Goal: Task Accomplishment & Management: Manage account settings

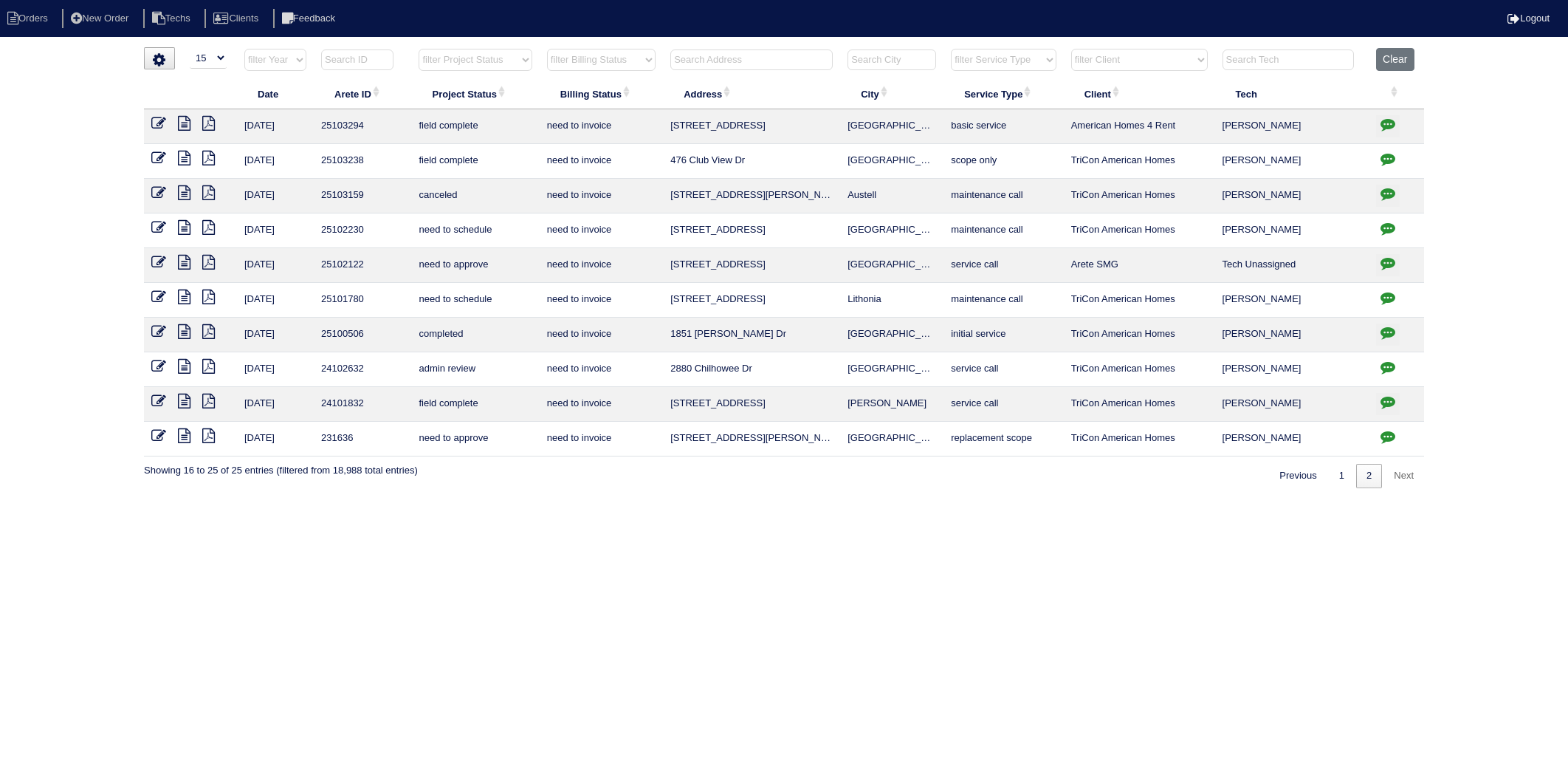
select select "15"
select select "need to invoice"
drag, startPoint x: 924, startPoint y: 506, endPoint x: 1212, endPoint y: 342, distance: 331.4
click at [946, 496] on html "Orders New Order Techs Clients Feedback Logout Orders New Order Users Clients M…" at bounding box center [784, 252] width 1568 height 503
click at [1396, 61] on button "Clear" at bounding box center [1394, 59] width 37 height 22
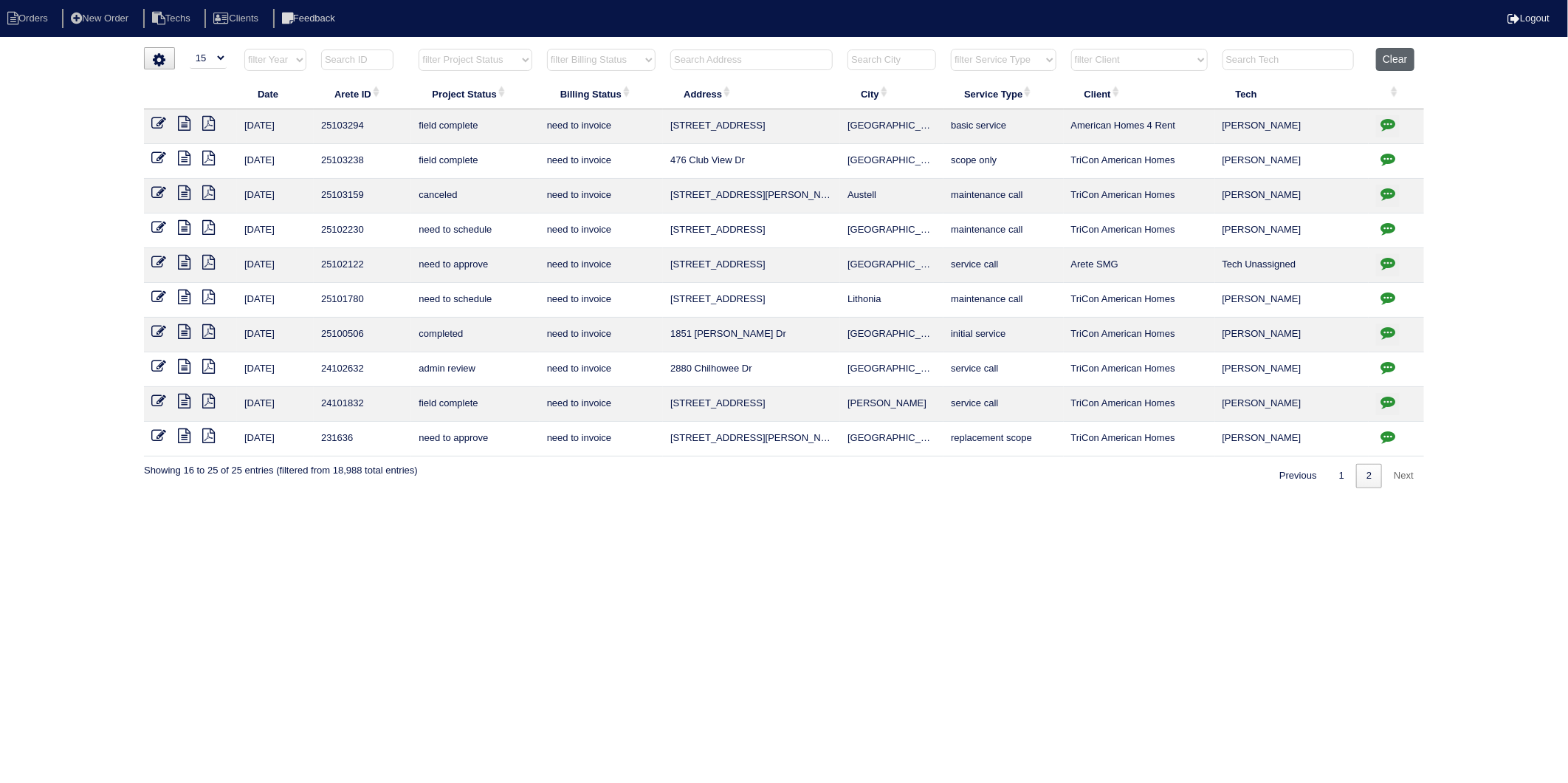
select select
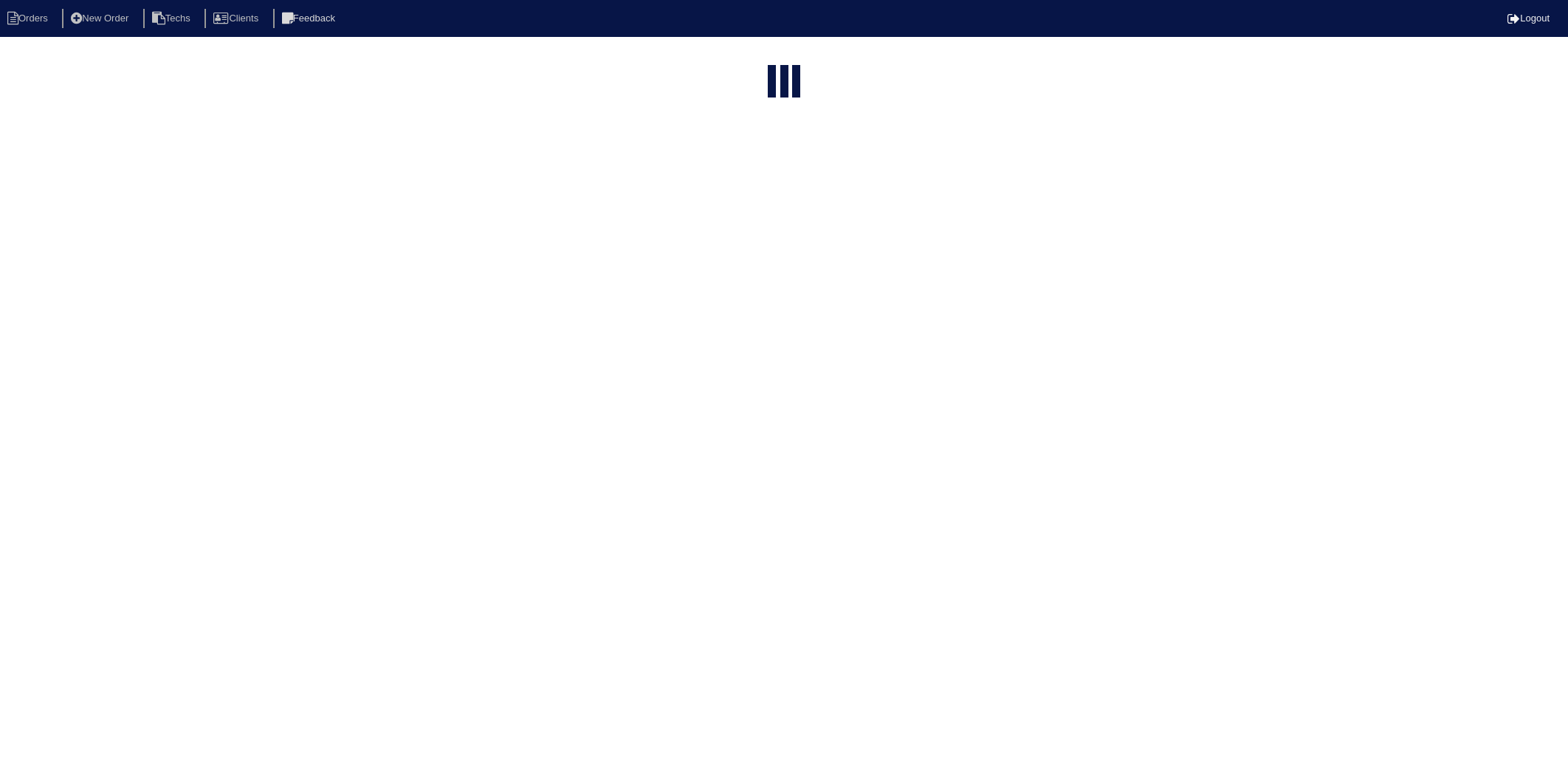
select select "15"
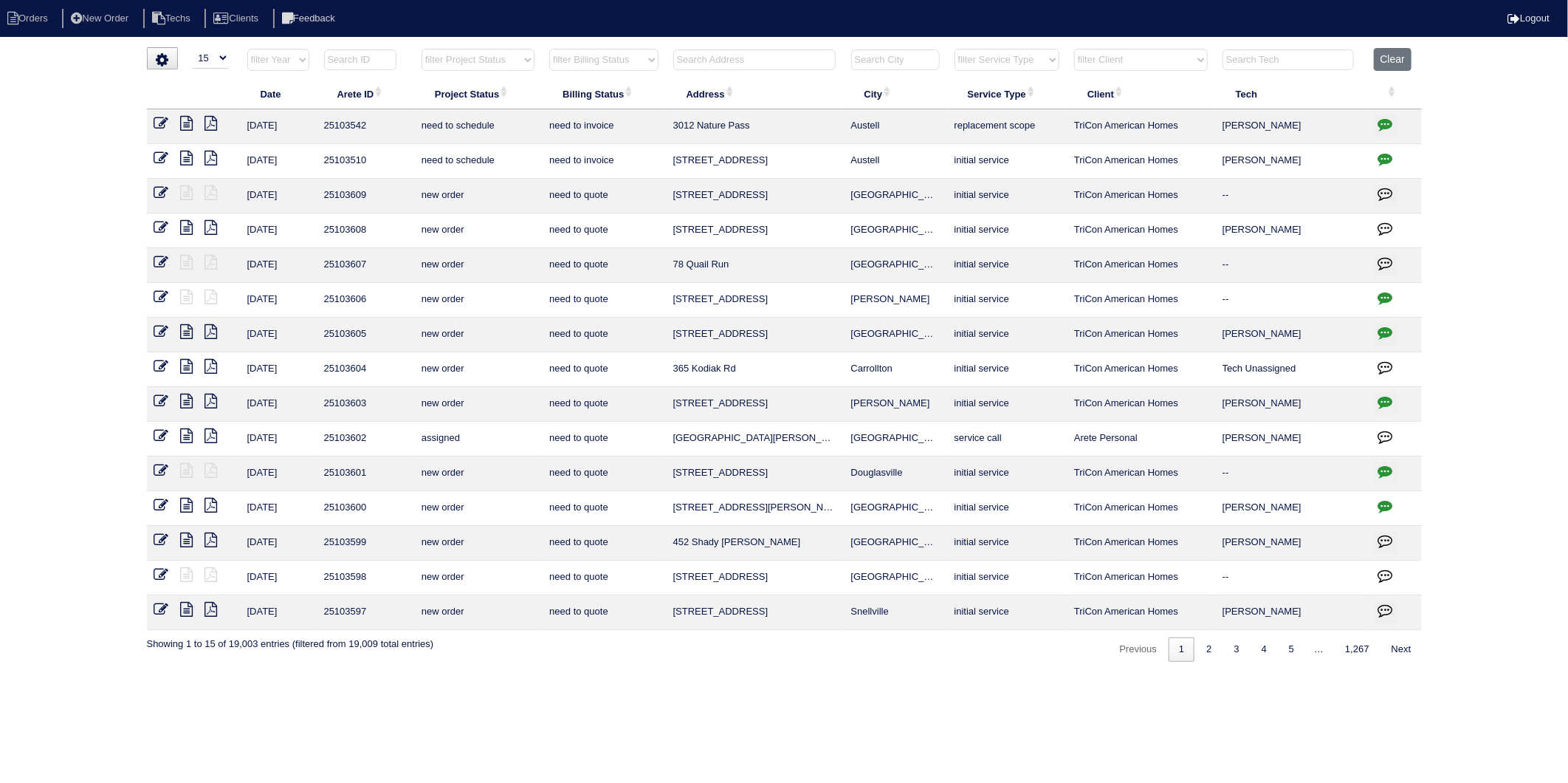
click at [710, 56] on input "text" at bounding box center [754, 59] width 162 height 21
type input "140"
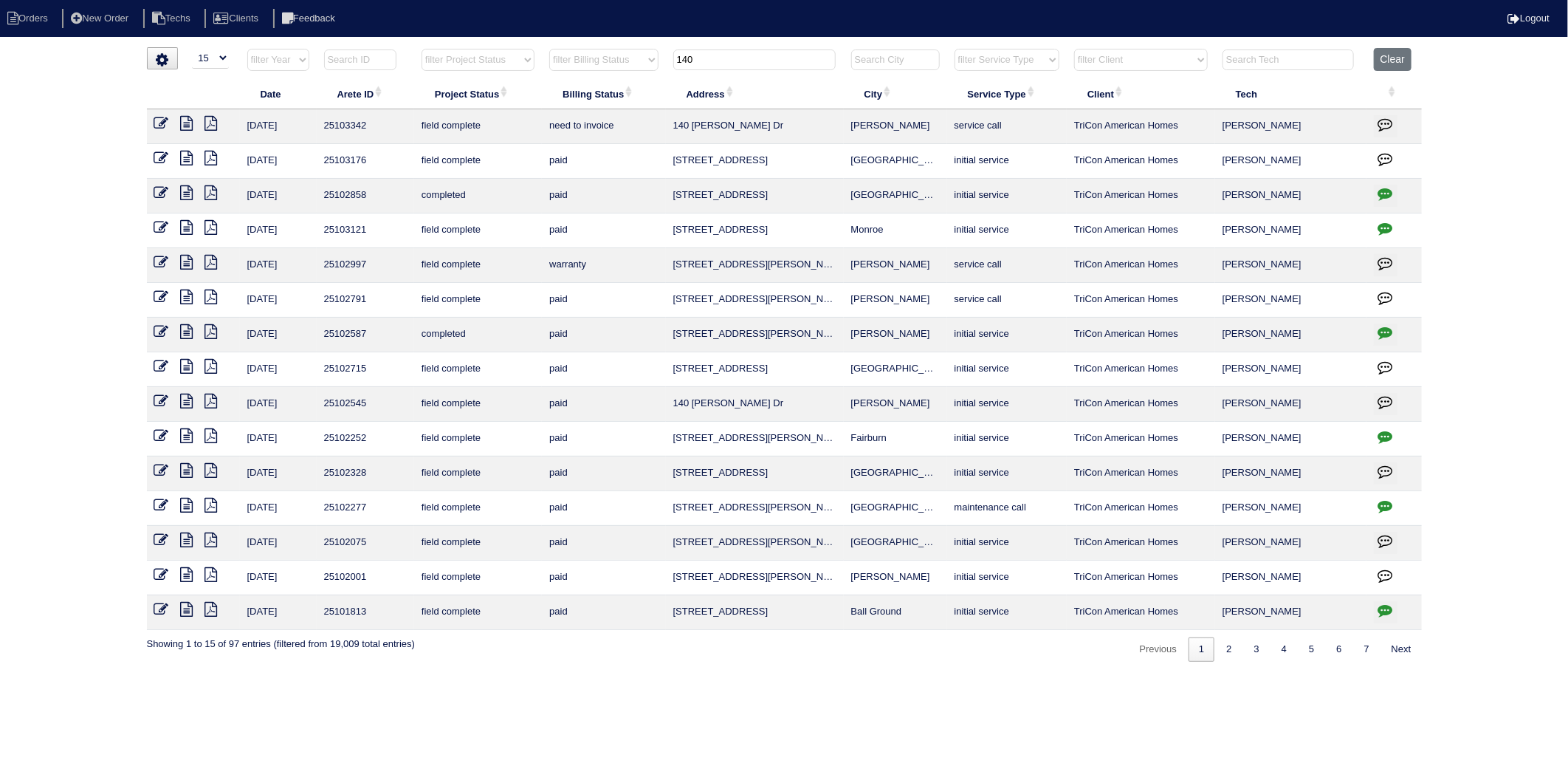
click at [157, 119] on icon at bounding box center [162, 123] width 15 height 15
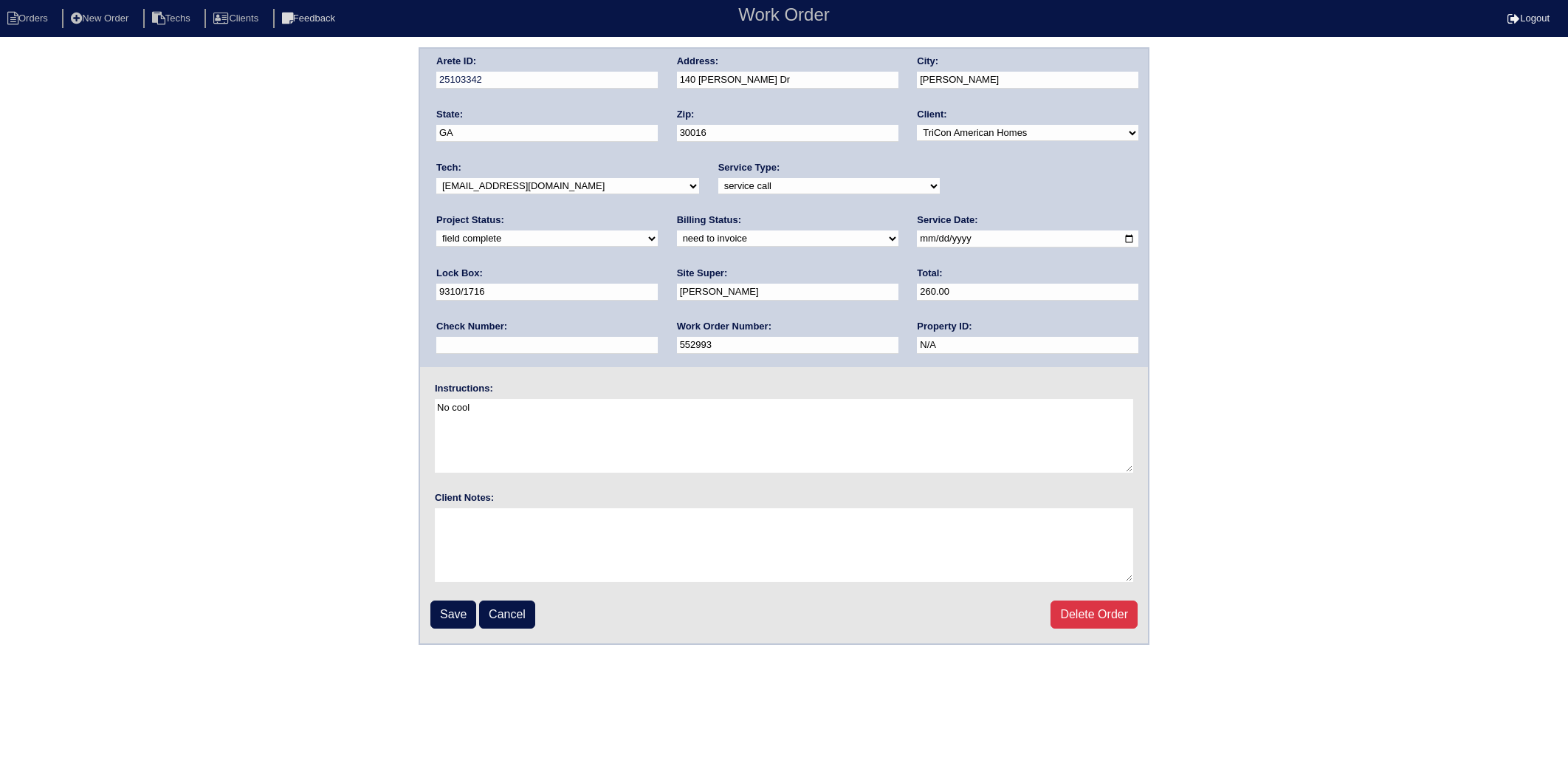
click at [159, 123] on div "Arete ID: 25103342 Address: 140 Avery Dr City: Covington State: GA Zip: 30016 C…" at bounding box center [784, 346] width 1568 height 597
click at [677, 234] on select "need to quote quoted need to invoice invoiced paid warranty purchase order need…" at bounding box center [788, 239] width 222 height 17
select select "invoiced"
click at [677, 231] on select "need to quote quoted need to invoice invoiced paid warranty purchase order need…" at bounding box center [788, 239] width 222 height 17
click at [449, 607] on input "Save" at bounding box center [453, 615] width 46 height 28
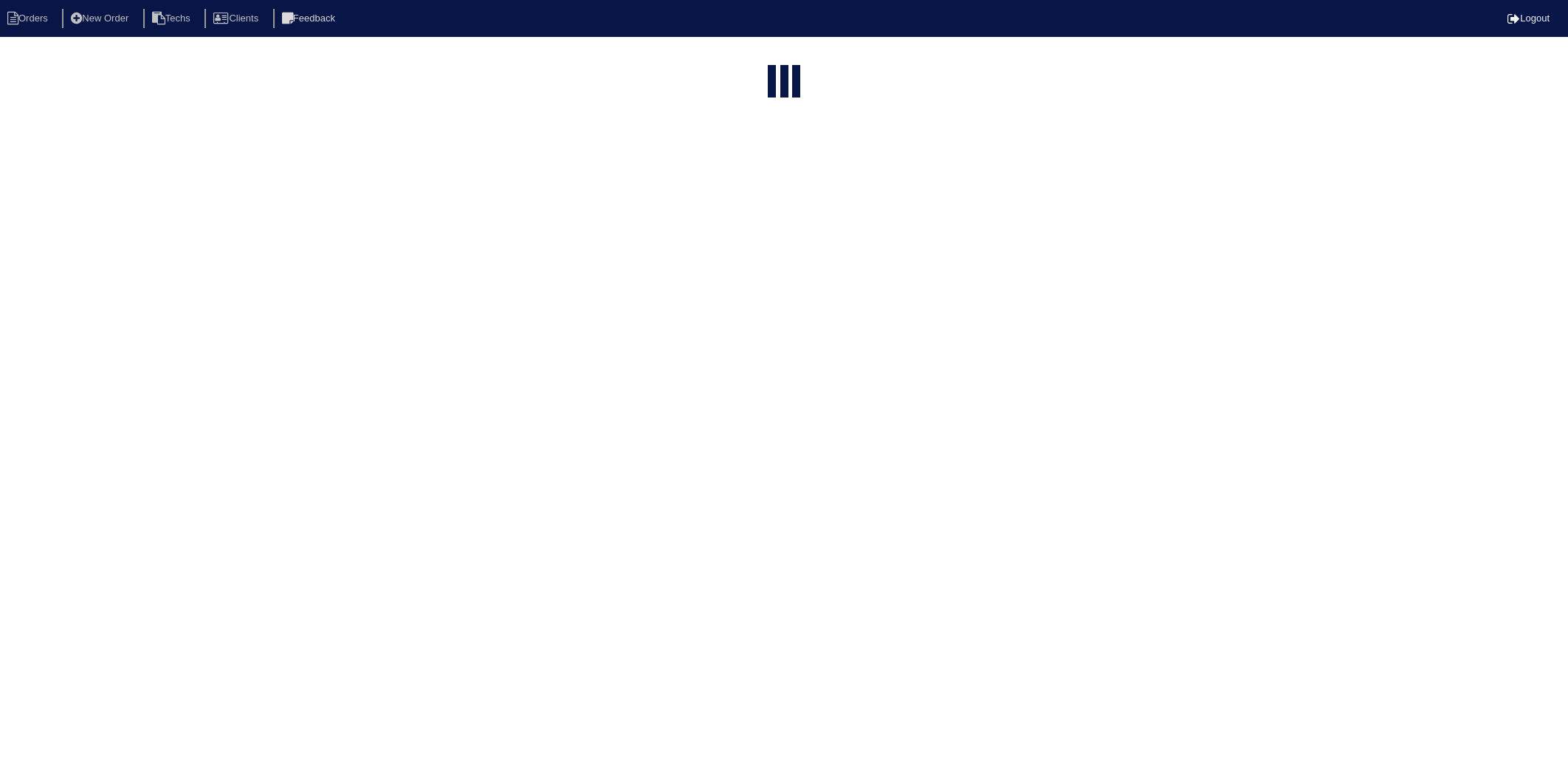
select select "15"
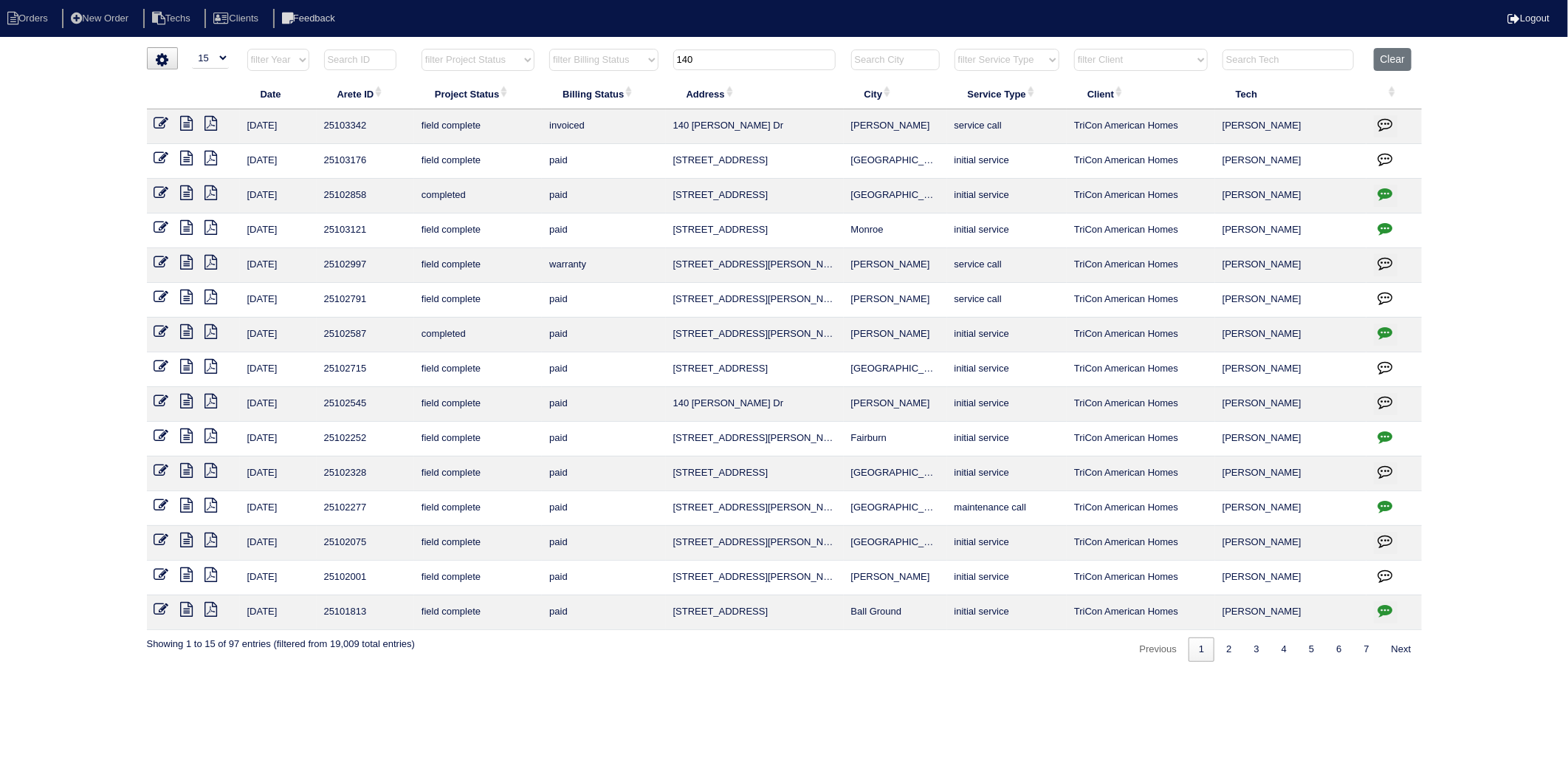
drag, startPoint x: 731, startPoint y: 57, endPoint x: 620, endPoint y: 75, distance: 112.4
click at [622, 75] on tr "filter Year -- Any Year -- 2025 2024 2023 2022 2021 2020 2019 filter Project St…" at bounding box center [784, 63] width 1275 height 30
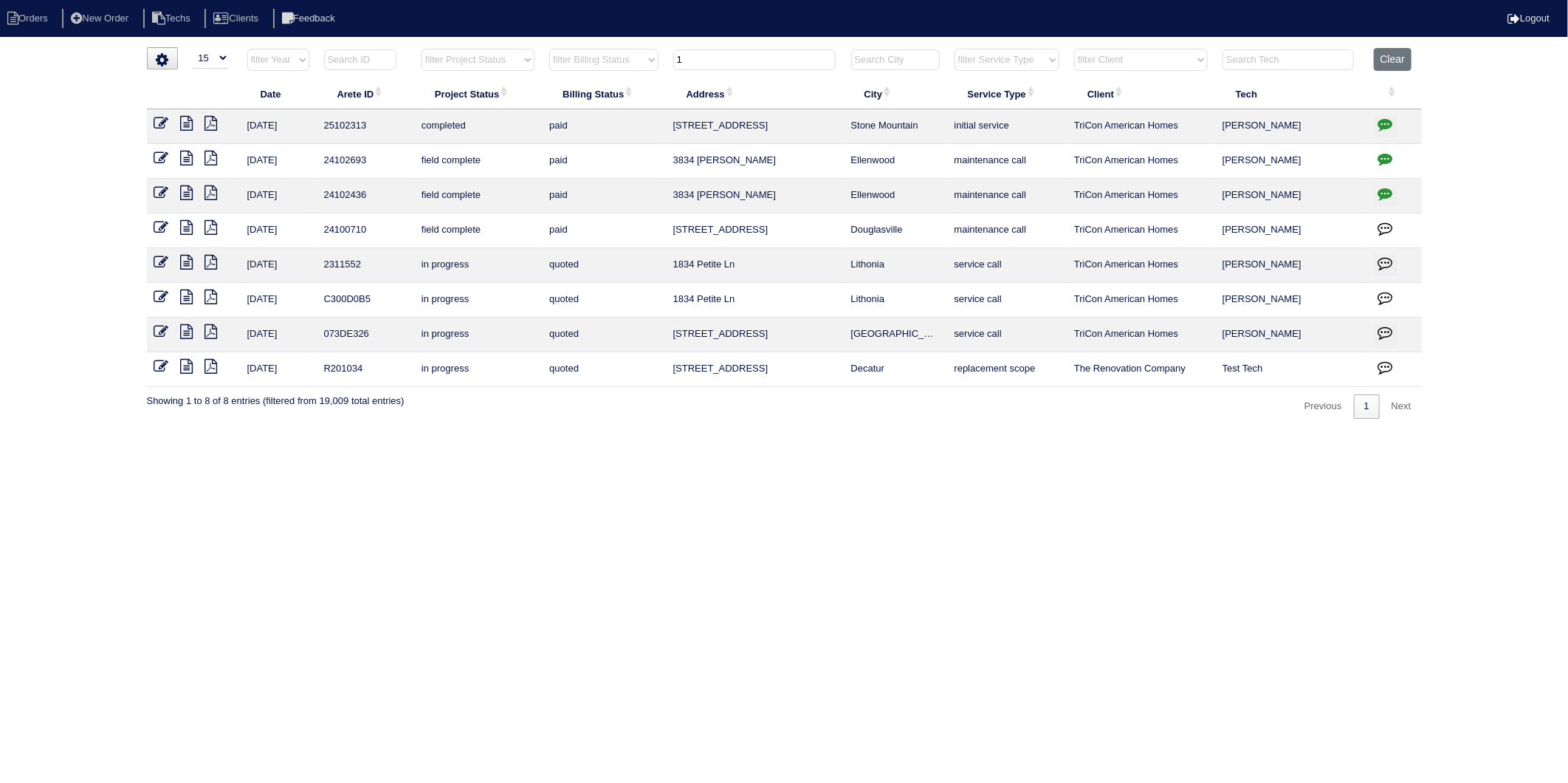
drag, startPoint x: 703, startPoint y: 62, endPoint x: 610, endPoint y: 87, distance: 96.3
click at [610, 87] on table "Date Arete ID Project Status Billing Status Address City Service Type Client Te…" at bounding box center [784, 217] width 1275 height 339
type input "1900"
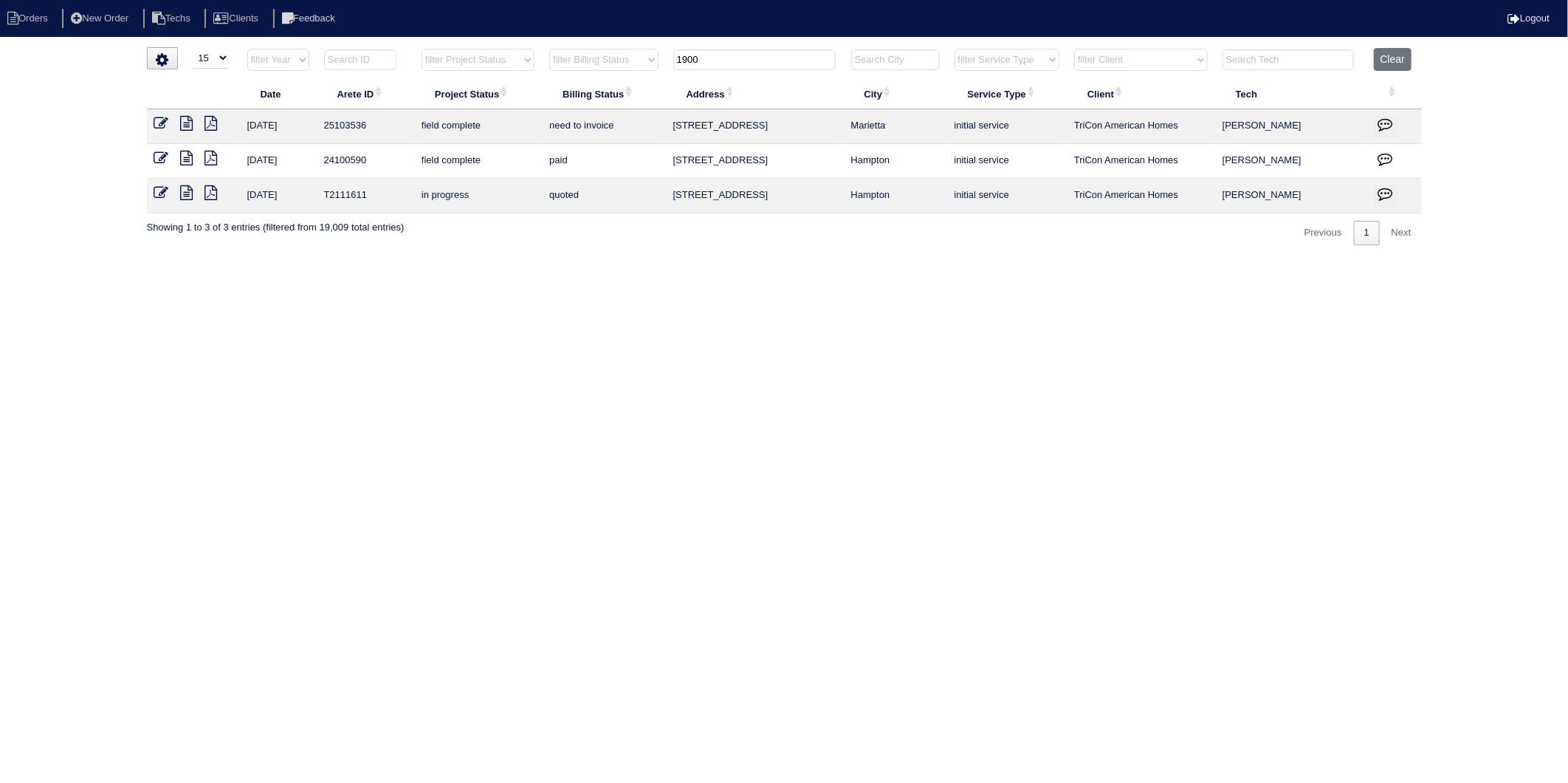
click at [163, 123] on icon at bounding box center [162, 123] width 15 height 15
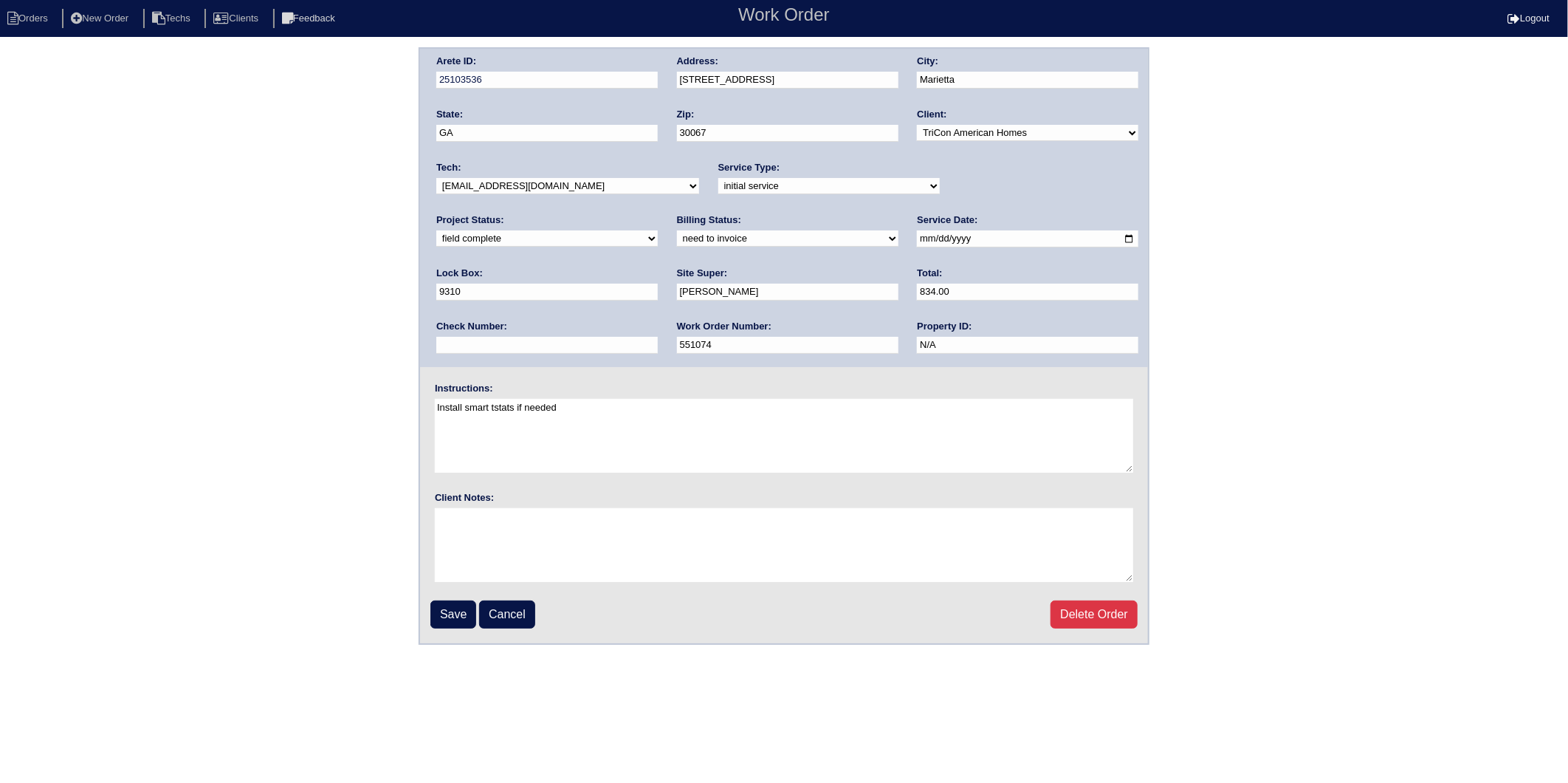
click at [677, 238] on select "need to quote quoted need to invoice invoiced paid warranty purchase order need…" at bounding box center [788, 239] width 222 height 17
select select "invoiced"
click at [677, 231] on select "need to quote quoted need to invoice invoiced paid warranty purchase order need…" at bounding box center [788, 239] width 222 height 17
click at [448, 611] on input "Save" at bounding box center [453, 615] width 46 height 28
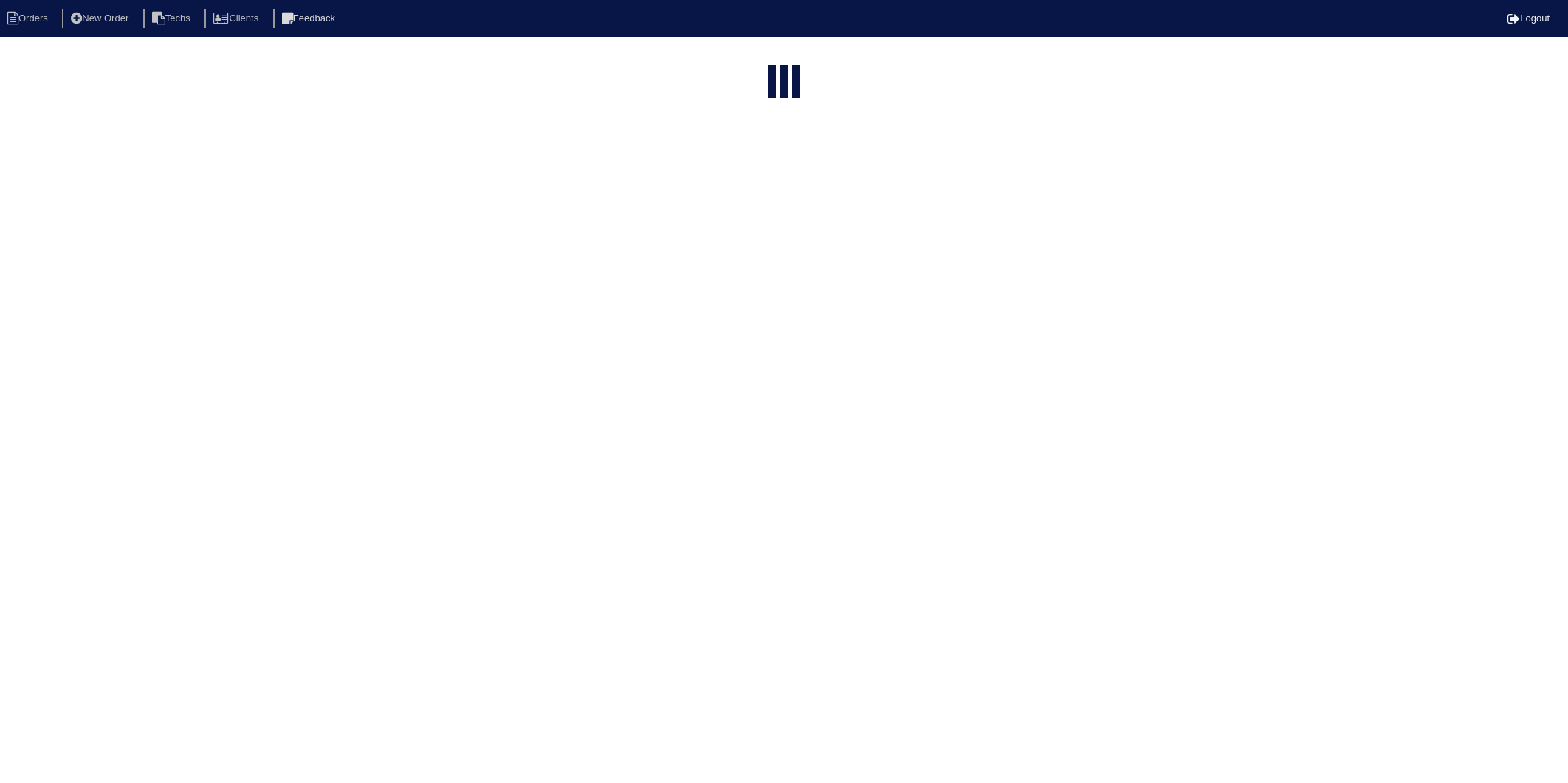
select select "15"
